Goal: Find specific page/section: Find specific page/section

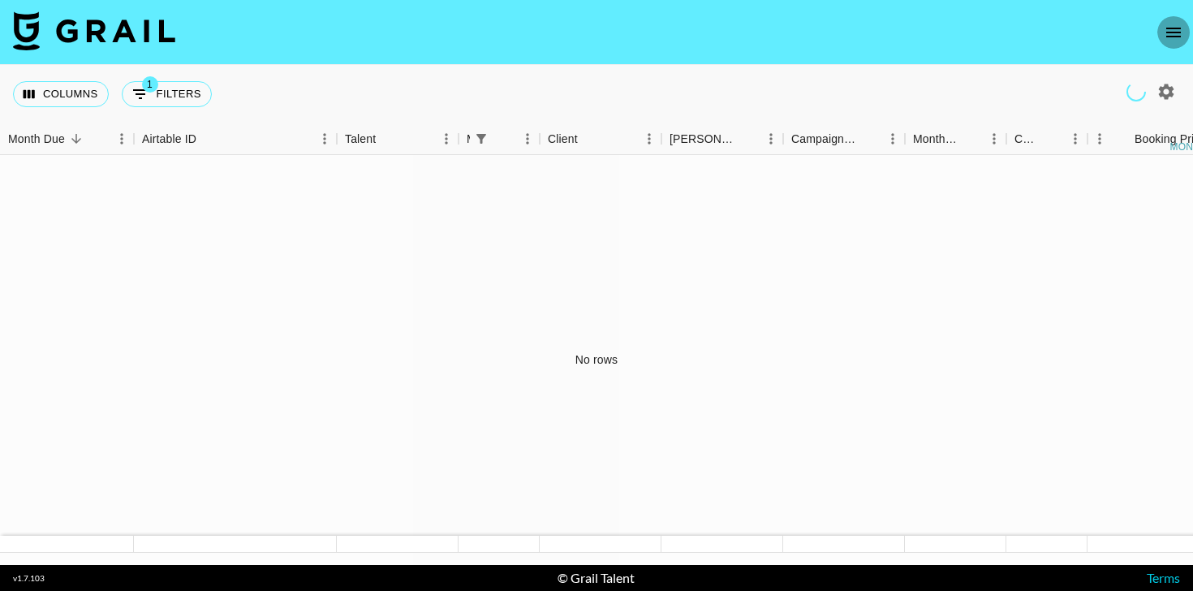
click at [1182, 31] on icon "open drawer" at bounding box center [1173, 32] width 19 height 19
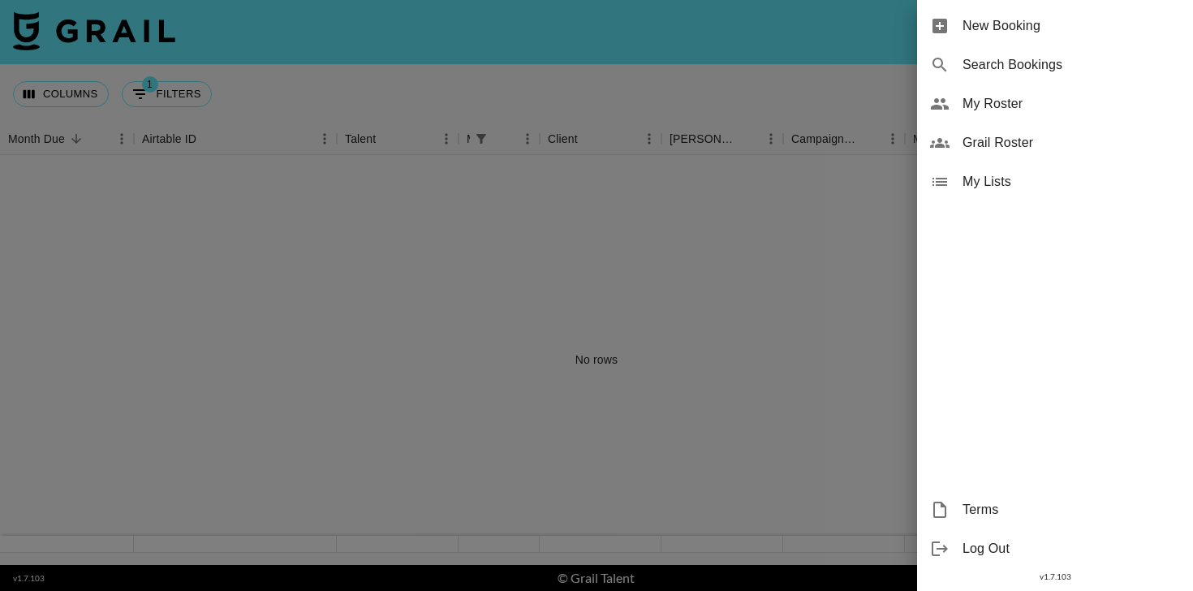
click at [998, 140] on span "Grail Roster" at bounding box center [1070, 142] width 217 height 19
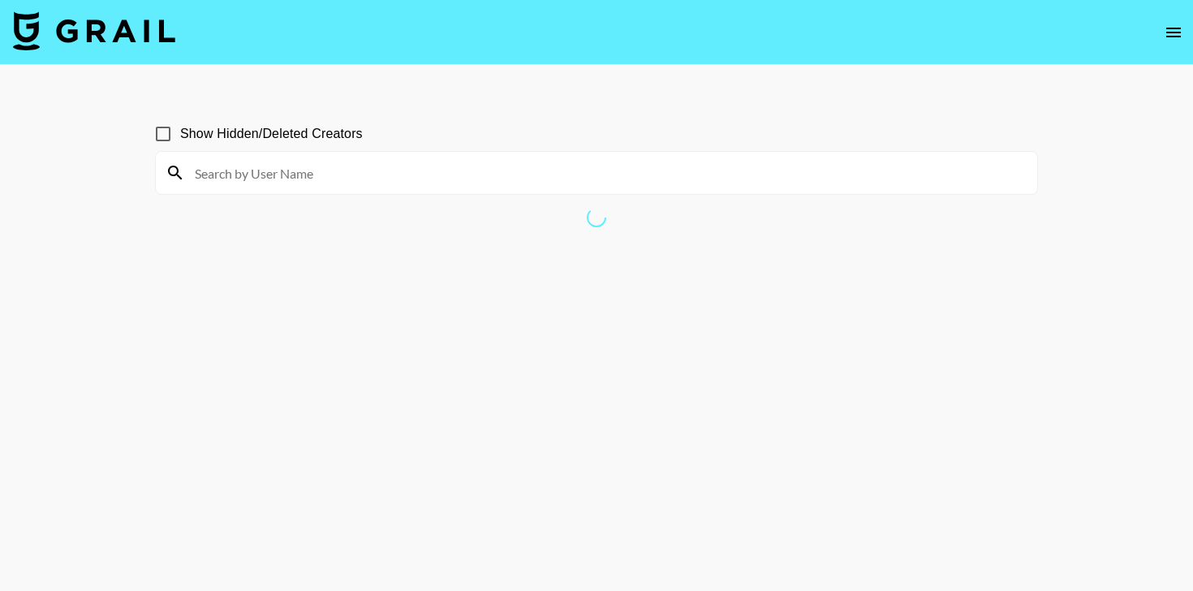
click at [486, 172] on input at bounding box center [606, 173] width 842 height 26
type input "[PERSON_NAME]"
click at [484, 174] on input "[PERSON_NAME]" at bounding box center [606, 173] width 842 height 26
click at [244, 167] on input "[PERSON_NAME]" at bounding box center [606, 173] width 842 height 26
click at [230, 179] on input "[PERSON_NAME]" at bounding box center [606, 173] width 842 height 26
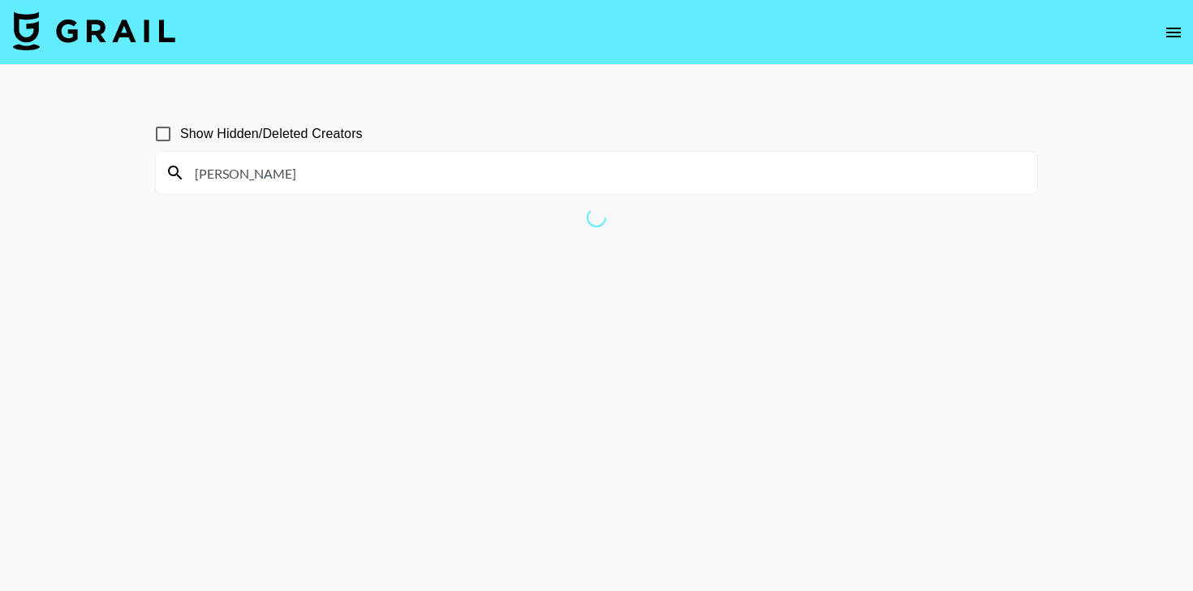
click at [162, 138] on input "Show Hidden/Deleted Creators" at bounding box center [163, 134] width 34 height 34
checkbox input "true"
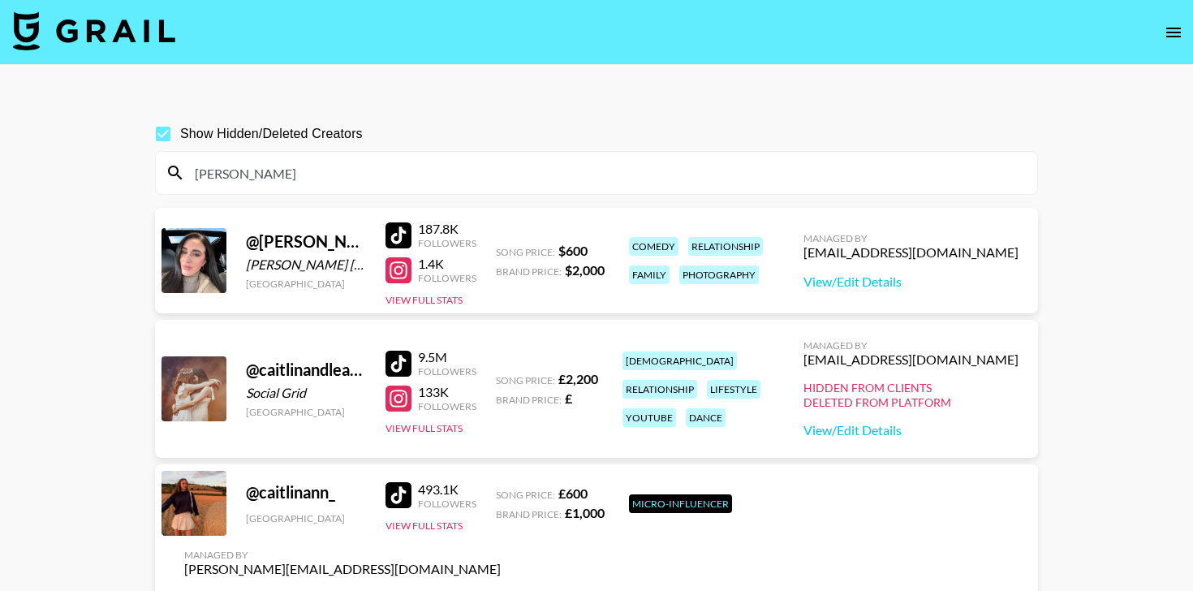
click at [273, 176] on input "[PERSON_NAME]" at bounding box center [606, 173] width 842 height 26
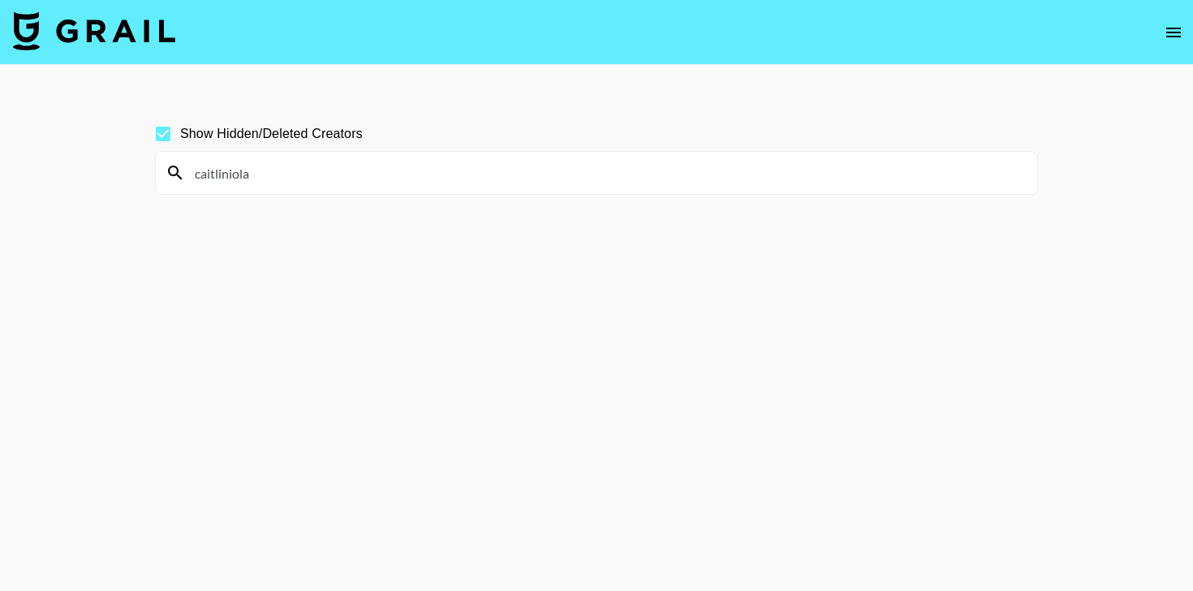
paste input
type input "[PERSON_NAME]"
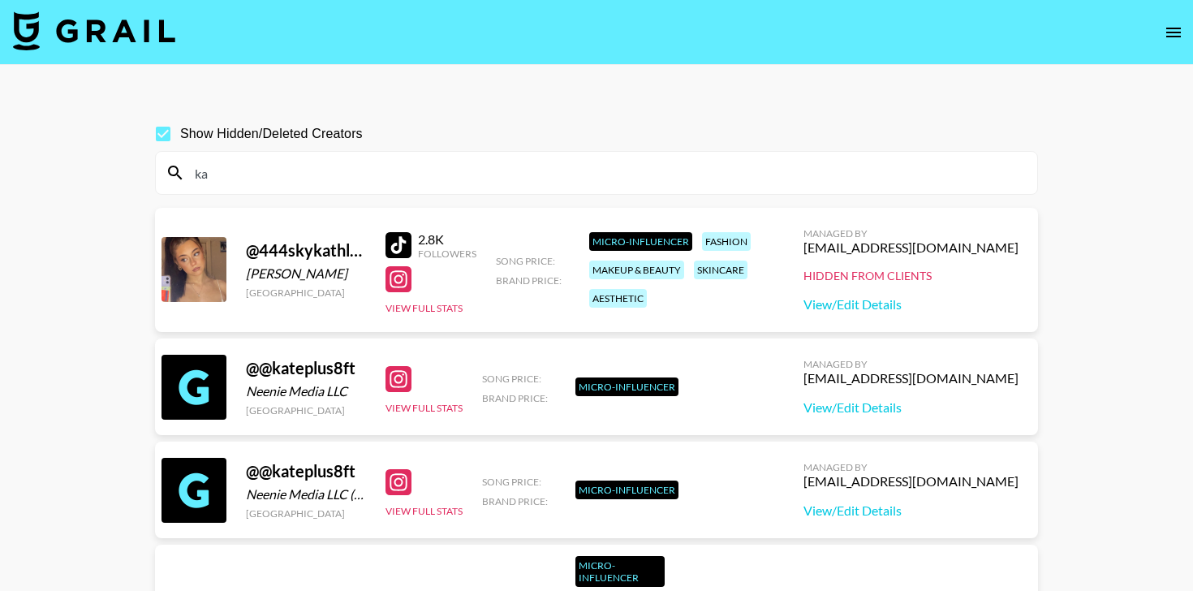
type input "k"
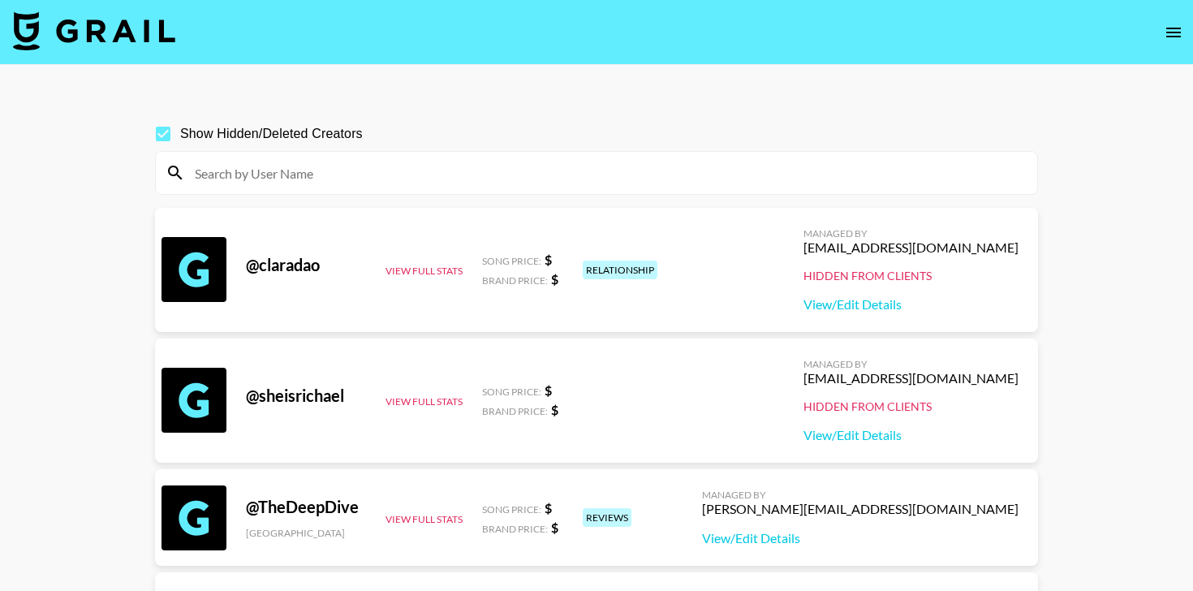
click at [422, 175] on input at bounding box center [606, 173] width 842 height 26
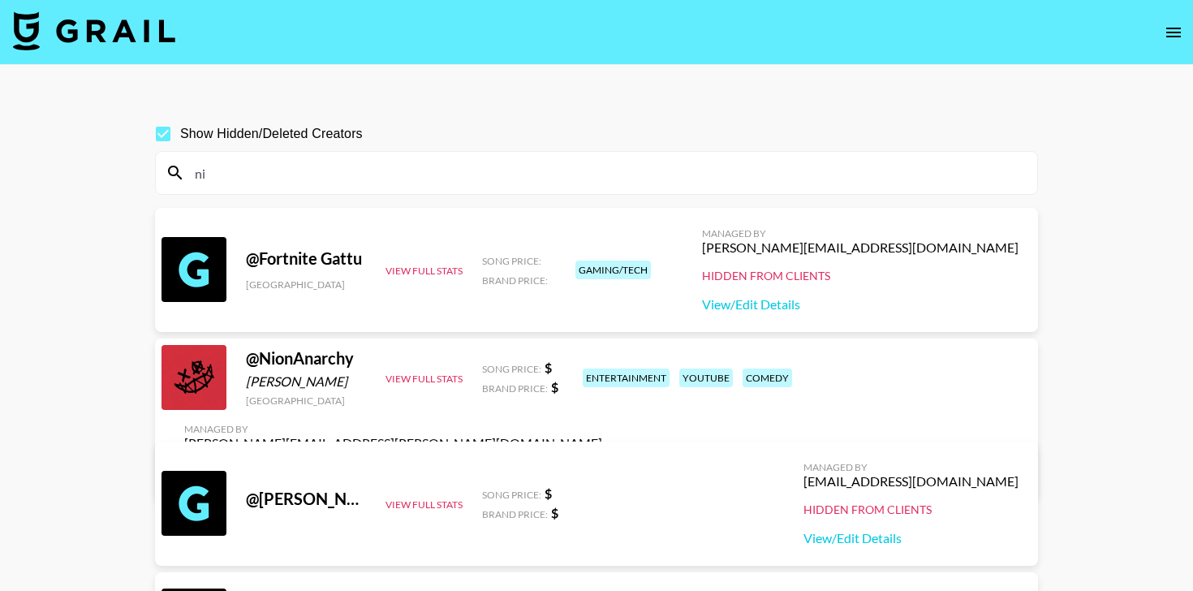
type input "n"
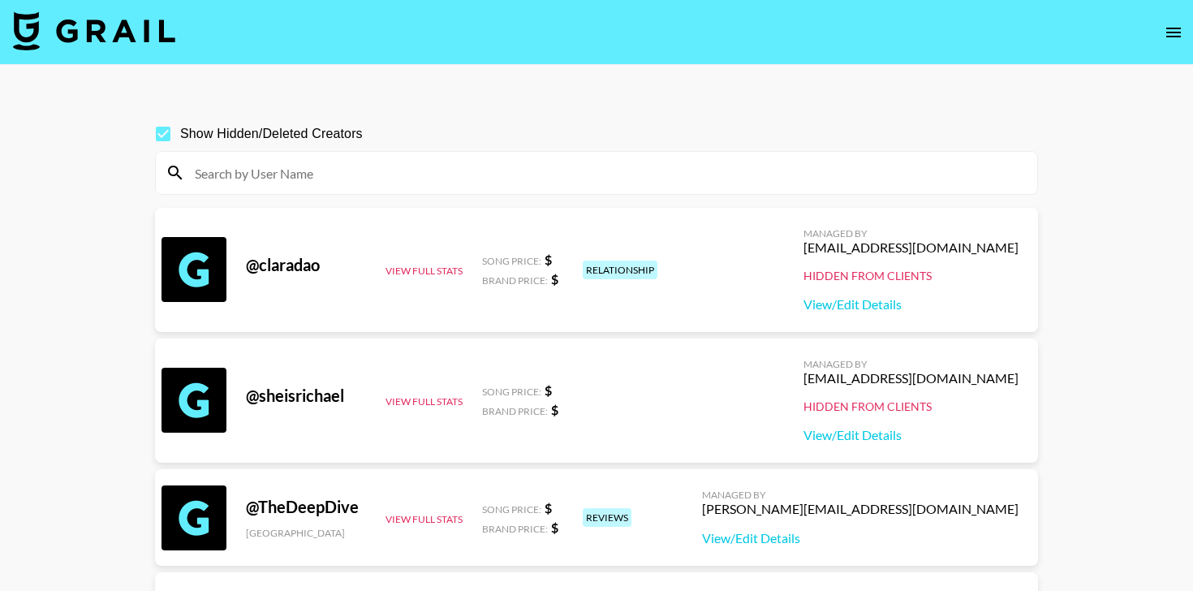
click at [521, 170] on input at bounding box center [606, 173] width 842 height 26
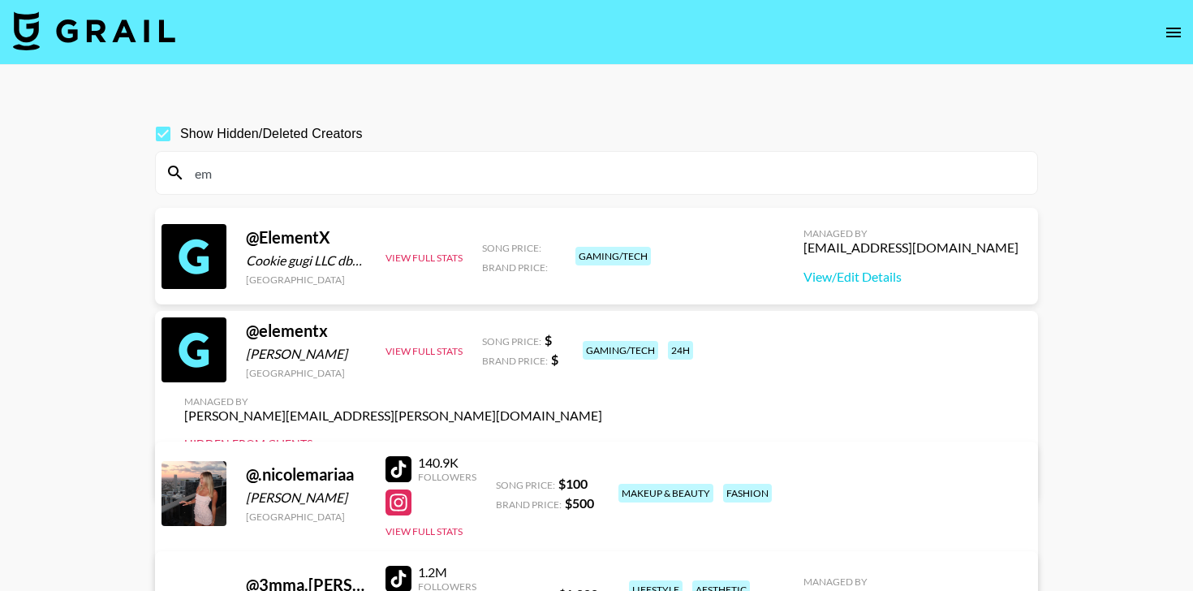
type input "e"
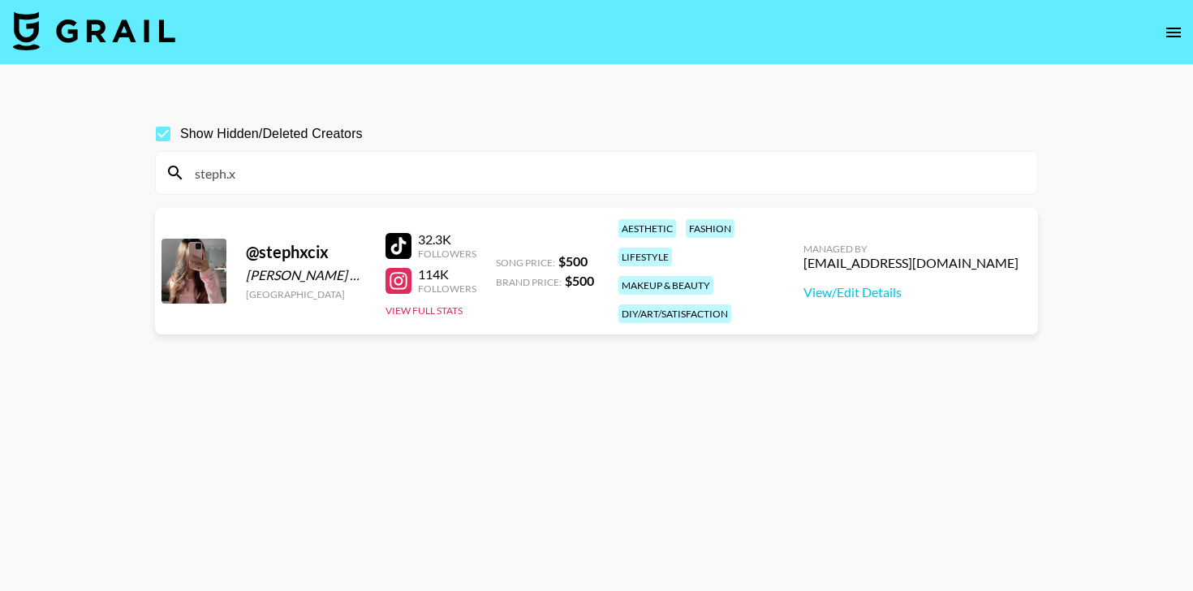
click at [380, 164] on input "steph.x" at bounding box center [606, 173] width 842 height 26
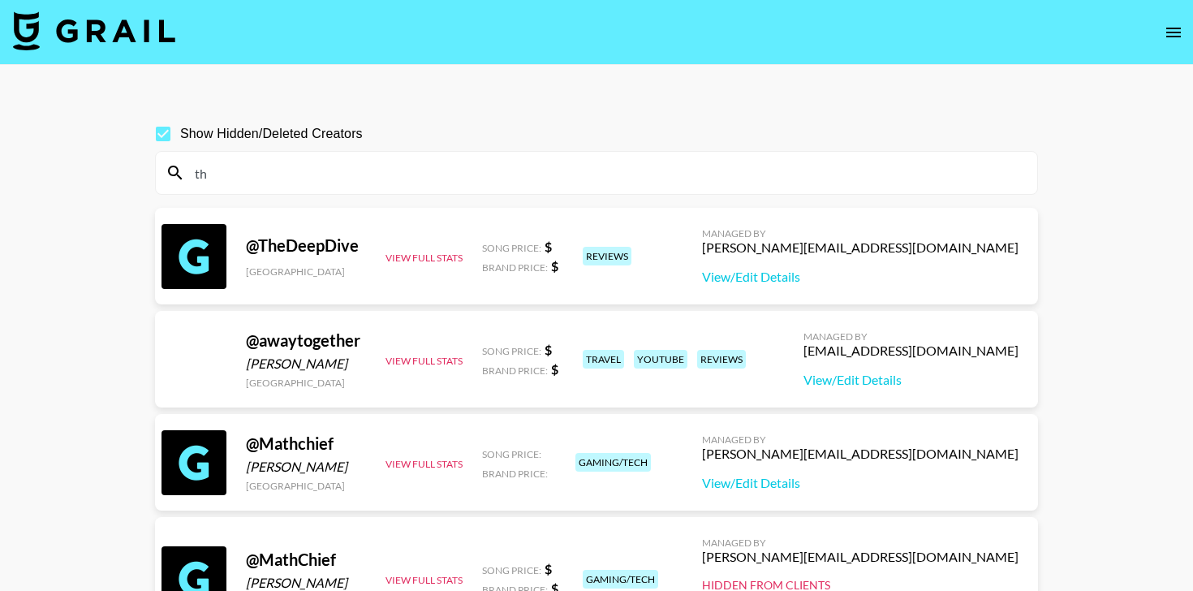
type input "t"
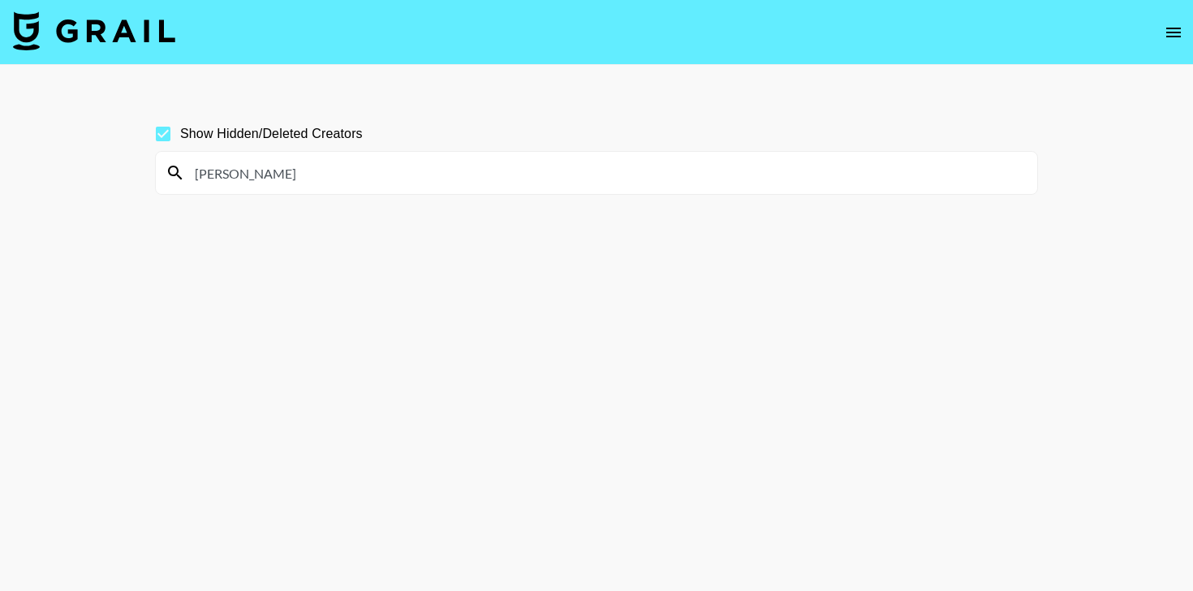
type input "[PERSON_NAME]"
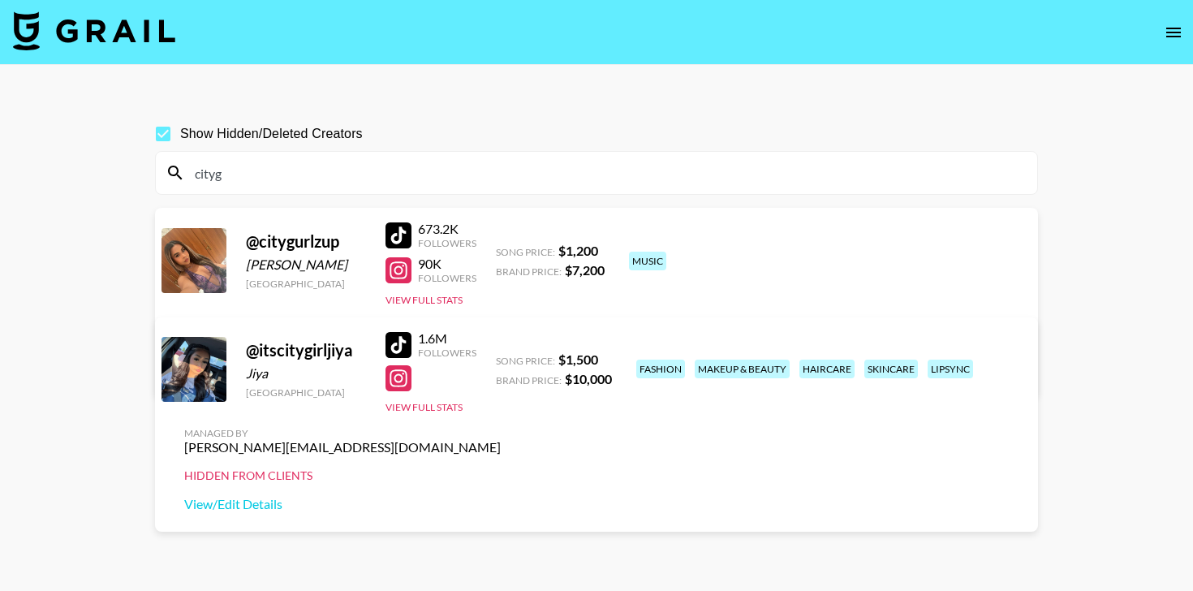
click at [325, 173] on input "cityg" at bounding box center [606, 173] width 842 height 26
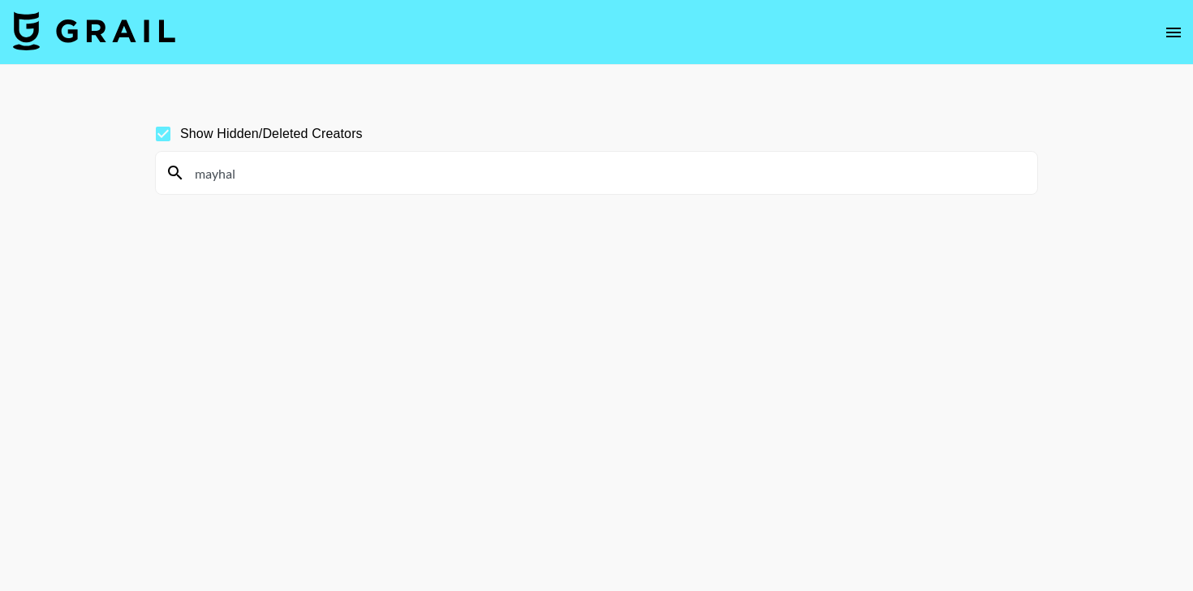
click at [450, 174] on input "mayhal" at bounding box center [606, 173] width 842 height 26
click at [307, 173] on input "prissy" at bounding box center [606, 173] width 842 height 26
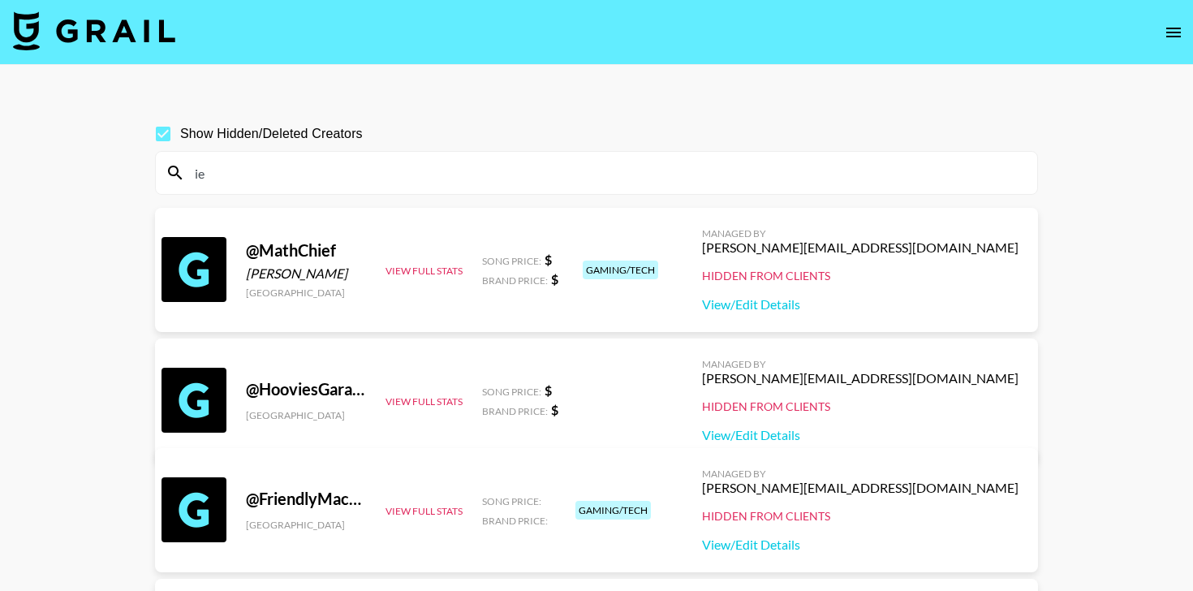
type input "i"
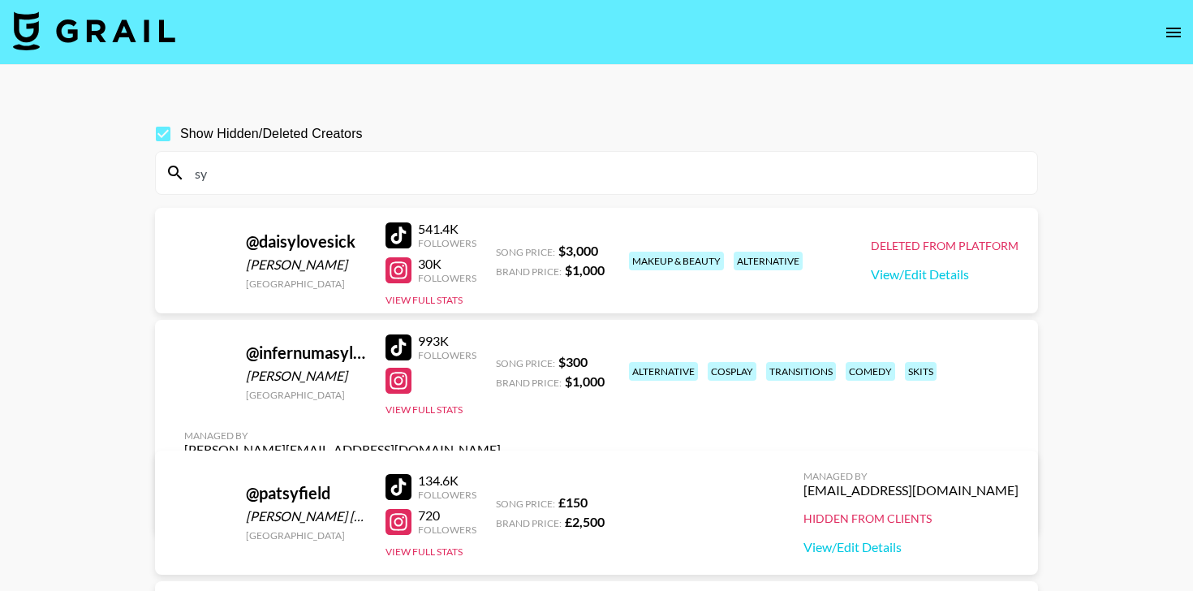
type input "s"
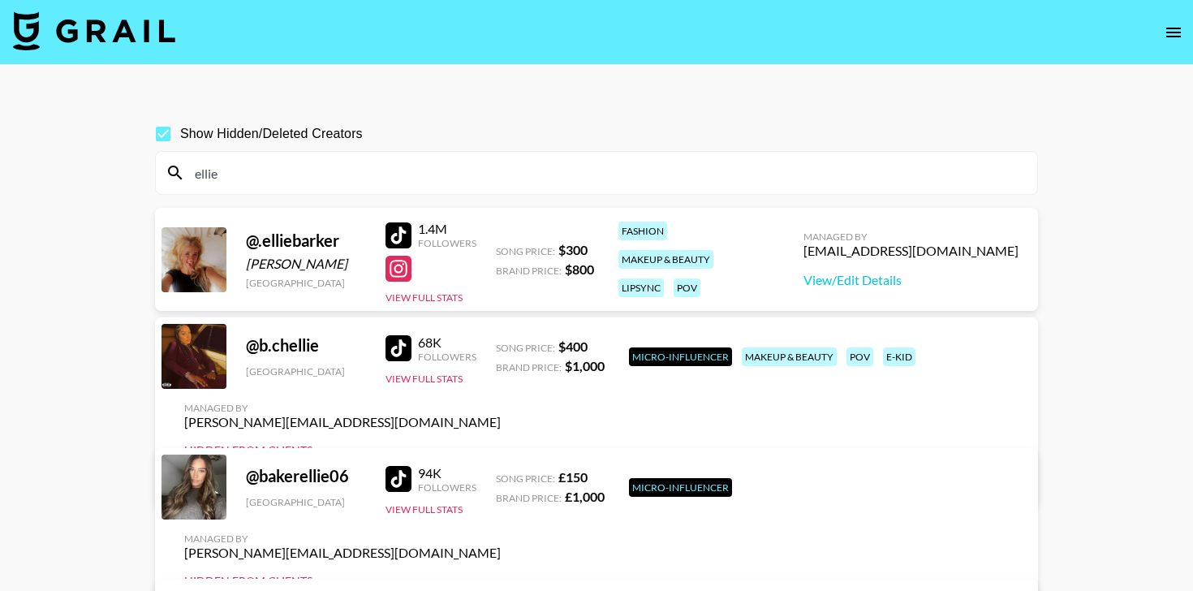
click at [370, 175] on input "ellie" at bounding box center [606, 173] width 842 height 26
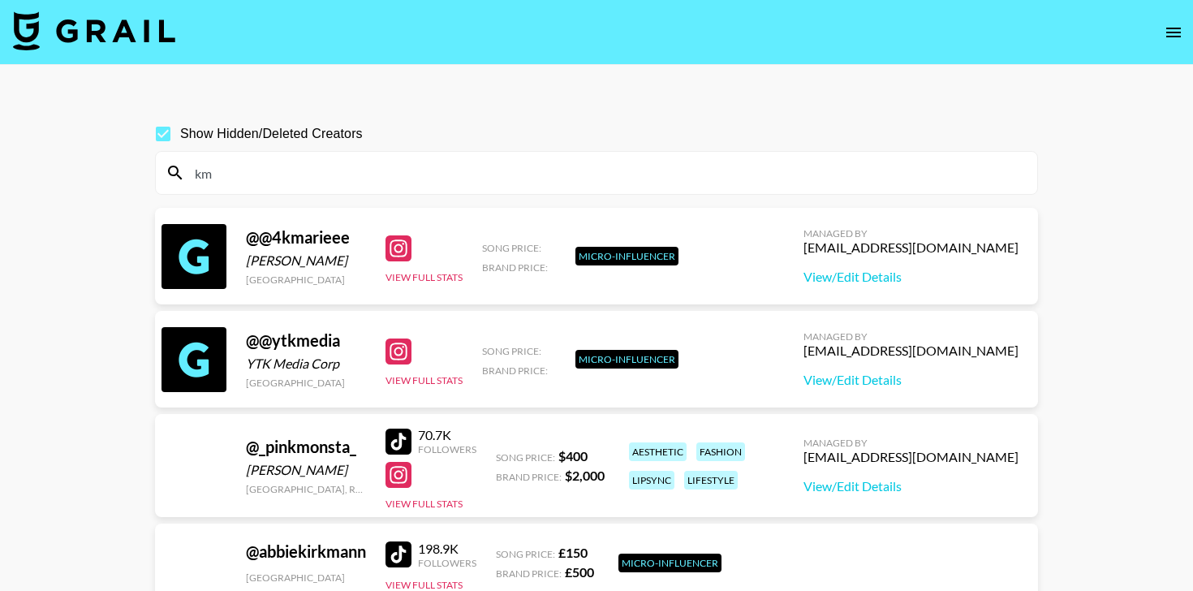
type input "k"
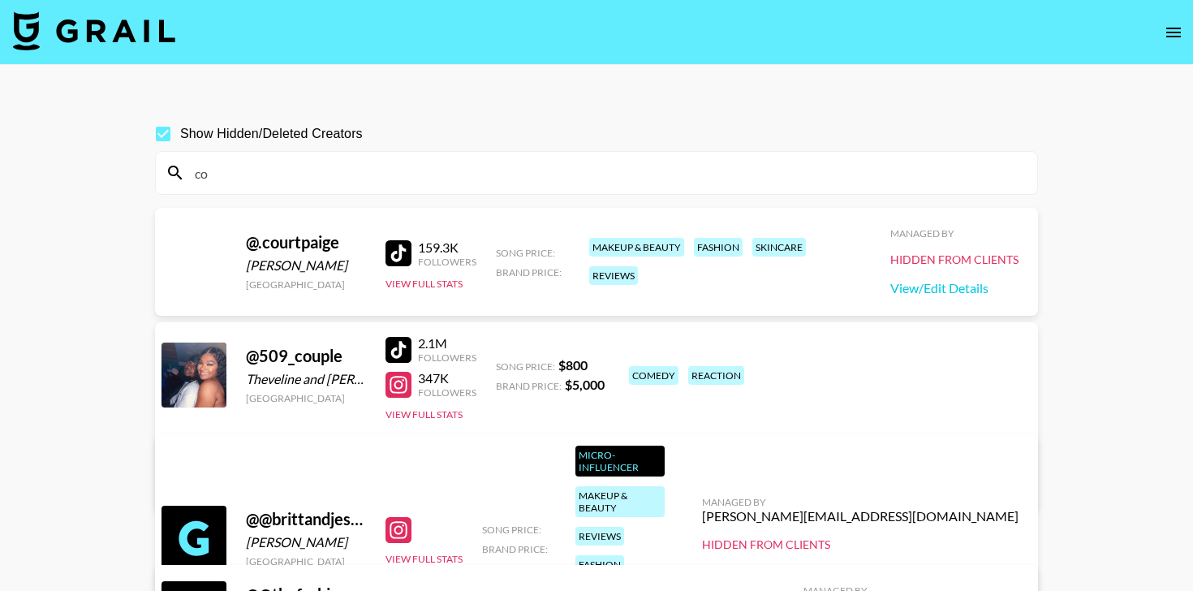
type input "c"
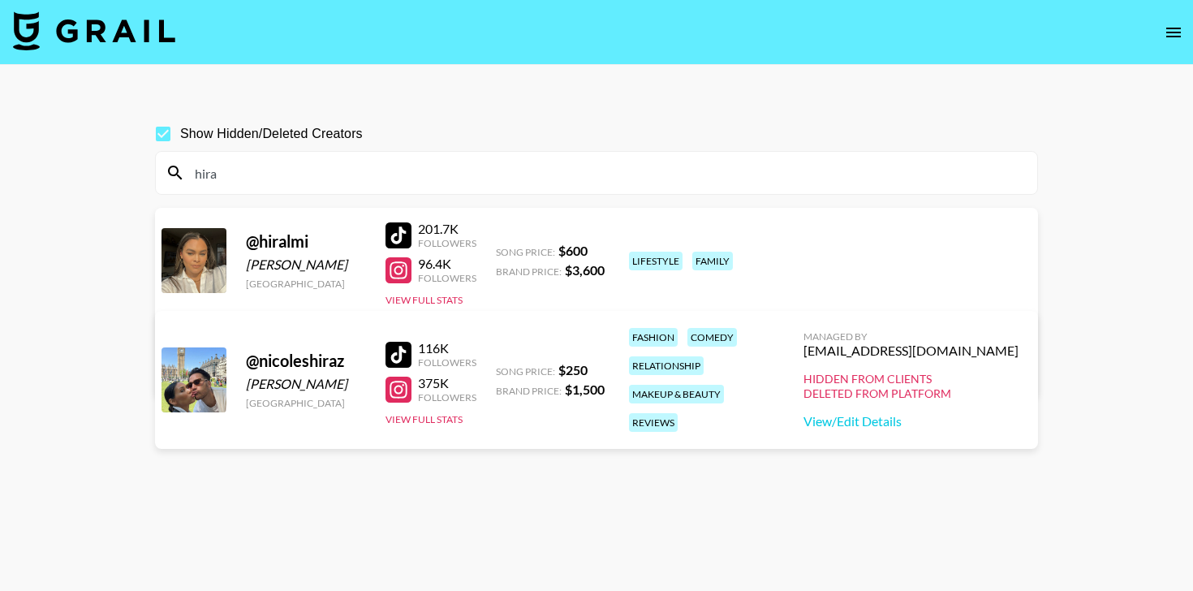
click at [339, 165] on input "hira" at bounding box center [606, 173] width 842 height 26
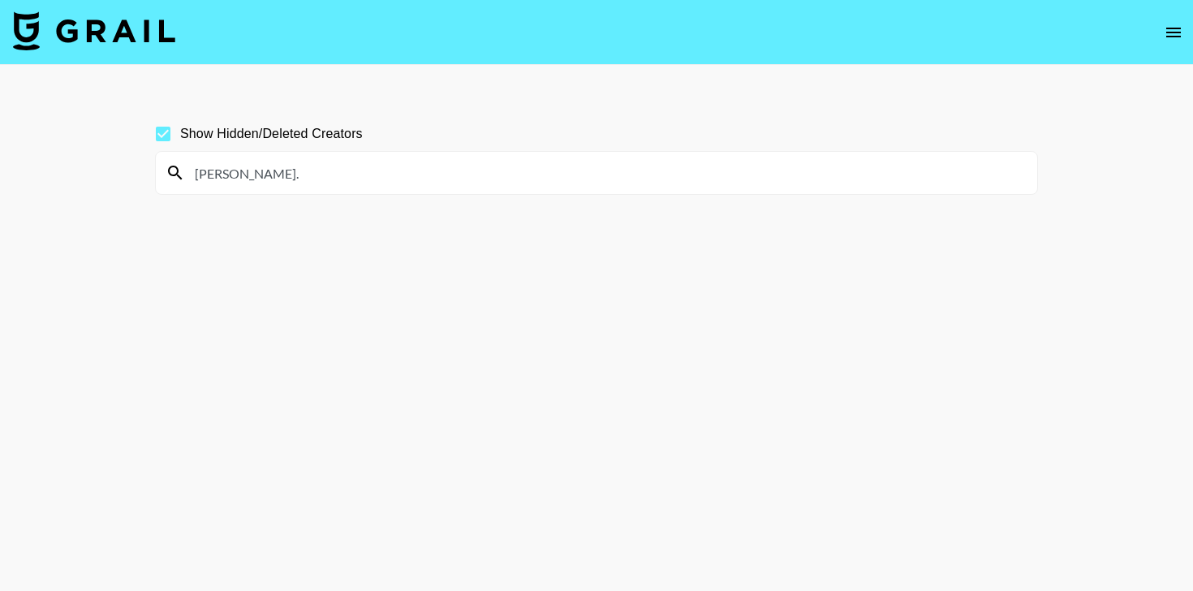
type input "[PERSON_NAME].j"
